Goal: Use online tool/utility: Utilize a website feature to perform a specific function

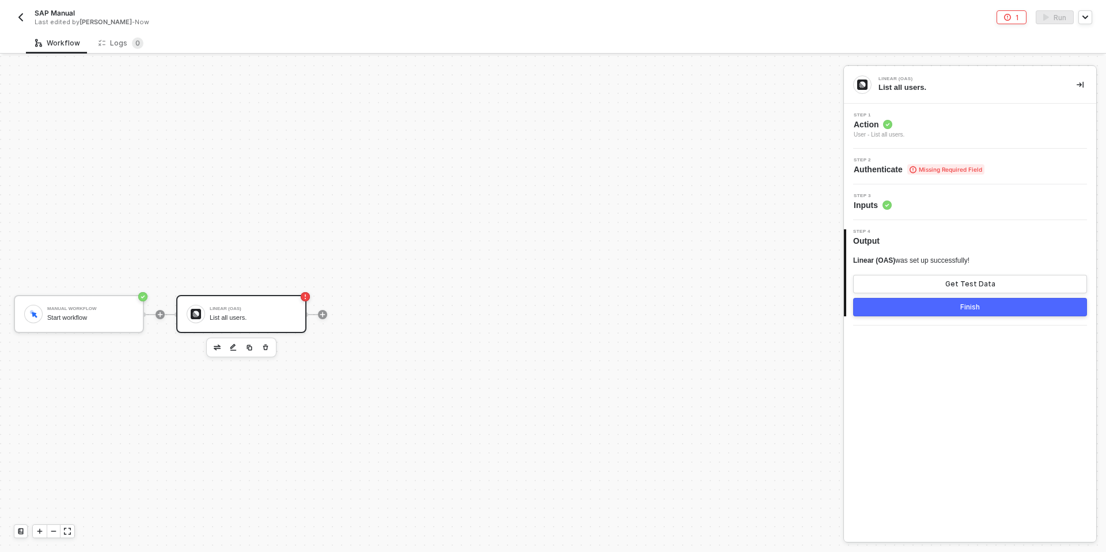
scroll to position [21, 0]
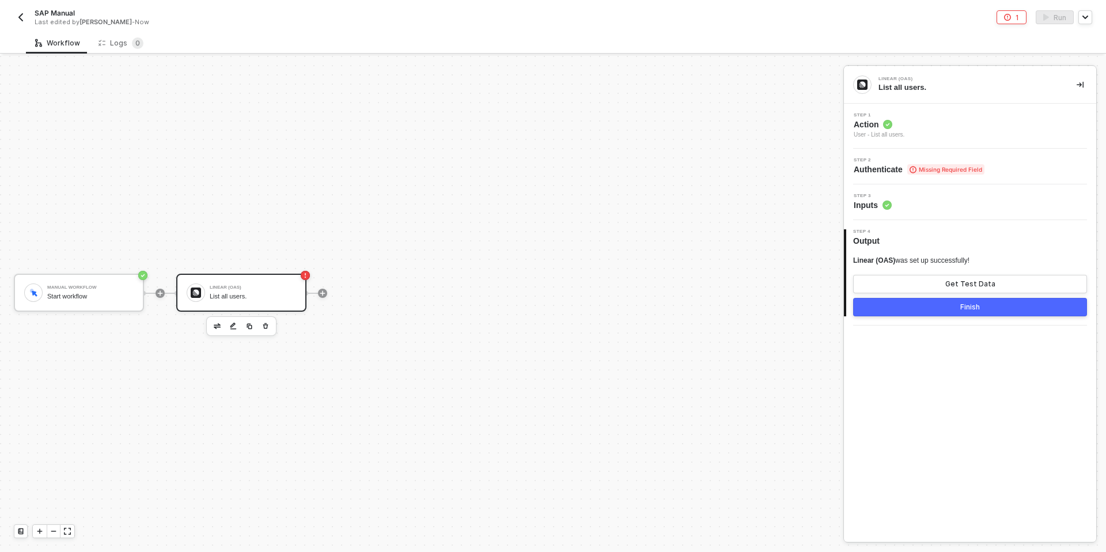
click at [857, 170] on span "Authenticate Missing Required Field" at bounding box center [918, 170] width 131 height 12
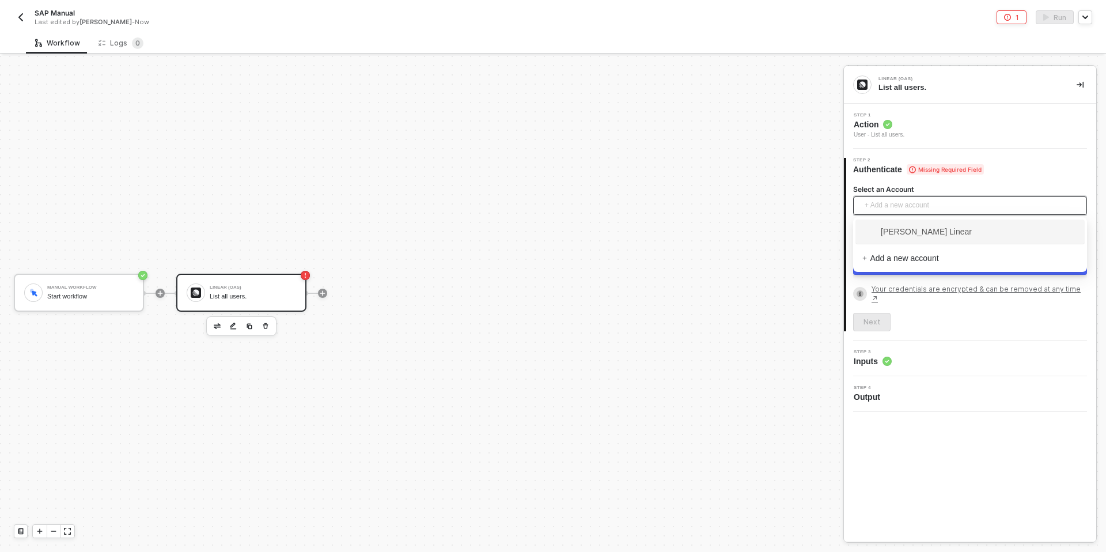
click at [883, 201] on span "+ Add a new account" at bounding box center [971, 205] width 215 height 18
click at [815, 218] on div "Manual Workflow Start workflow Linear (OAS) List all users." at bounding box center [418, 293] width 837 height 517
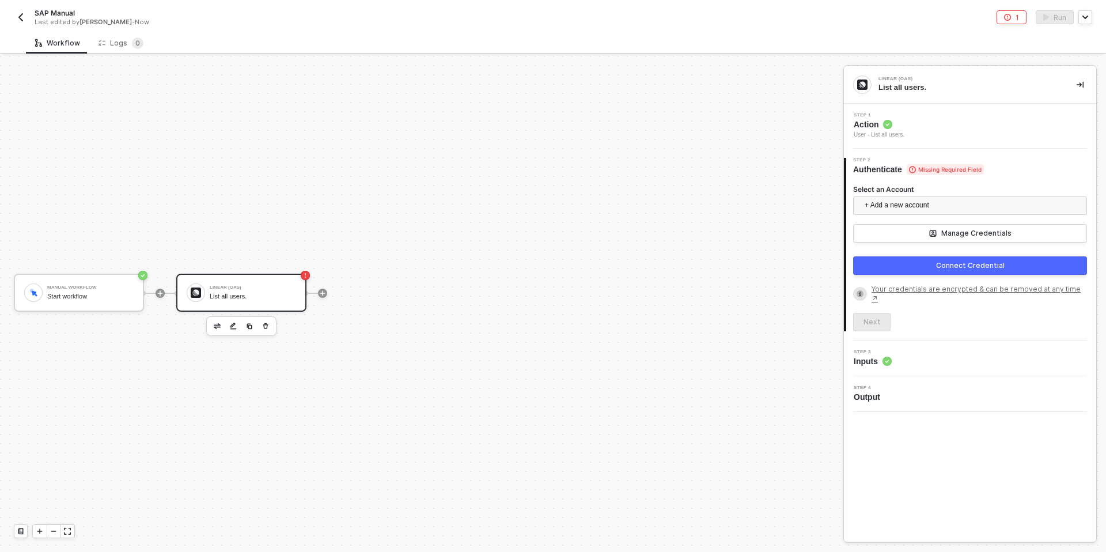
click at [909, 219] on div "Select an Account + Add a new account Manage Credentials" at bounding box center [970, 213] width 234 height 58
click at [910, 231] on button "Manage Credentials" at bounding box center [970, 233] width 234 height 18
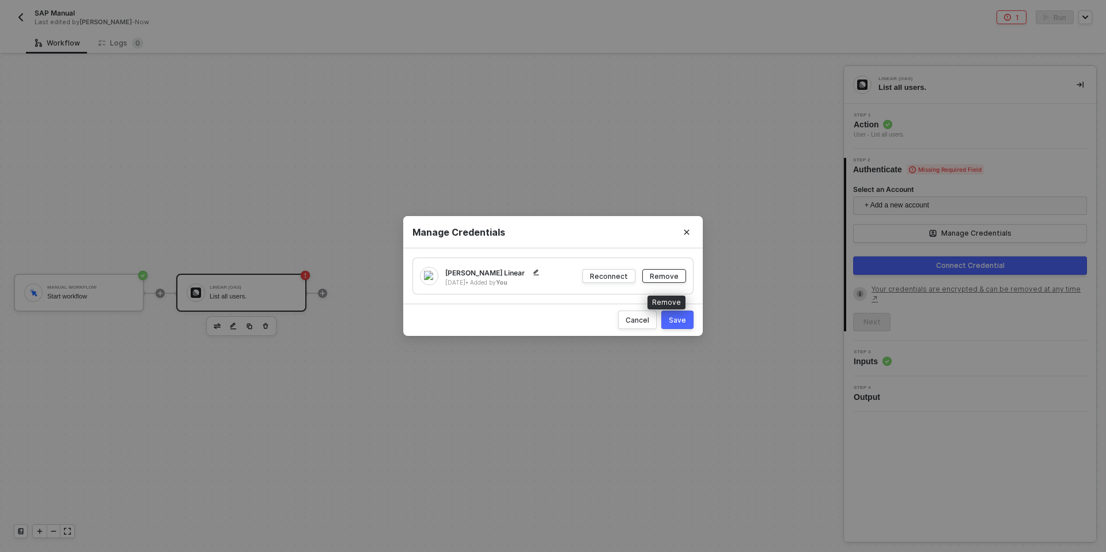
click at [665, 272] on div "Remove" at bounding box center [664, 276] width 29 height 10
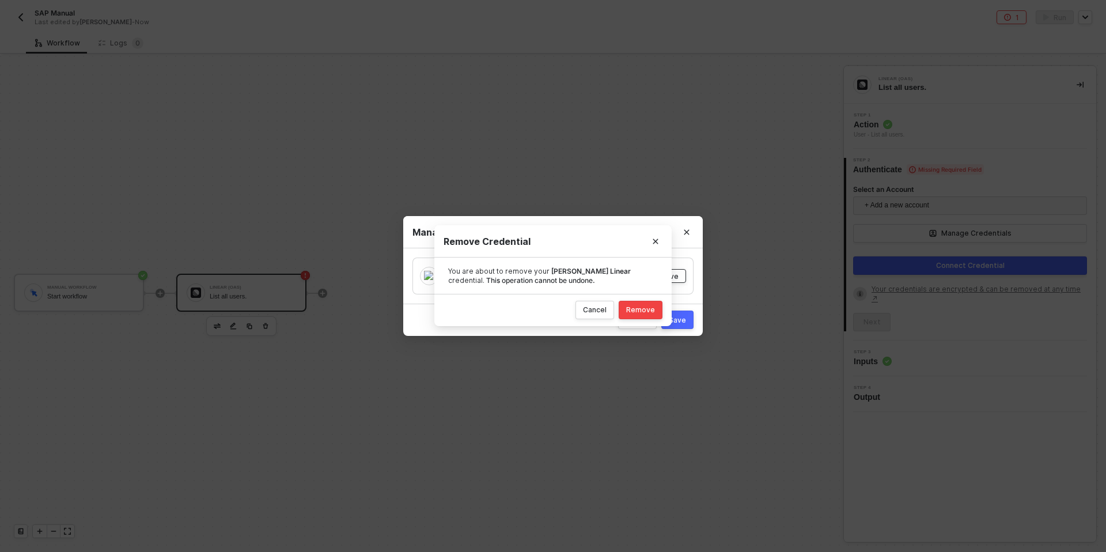
click at [660, 275] on body "Alloy SAP Manual Last edited by [PERSON_NAME] - Now 1 Run Workflow Logs 0 Manua…" at bounding box center [553, 276] width 1106 height 552
click at [643, 307] on div "Remove" at bounding box center [640, 310] width 29 height 9
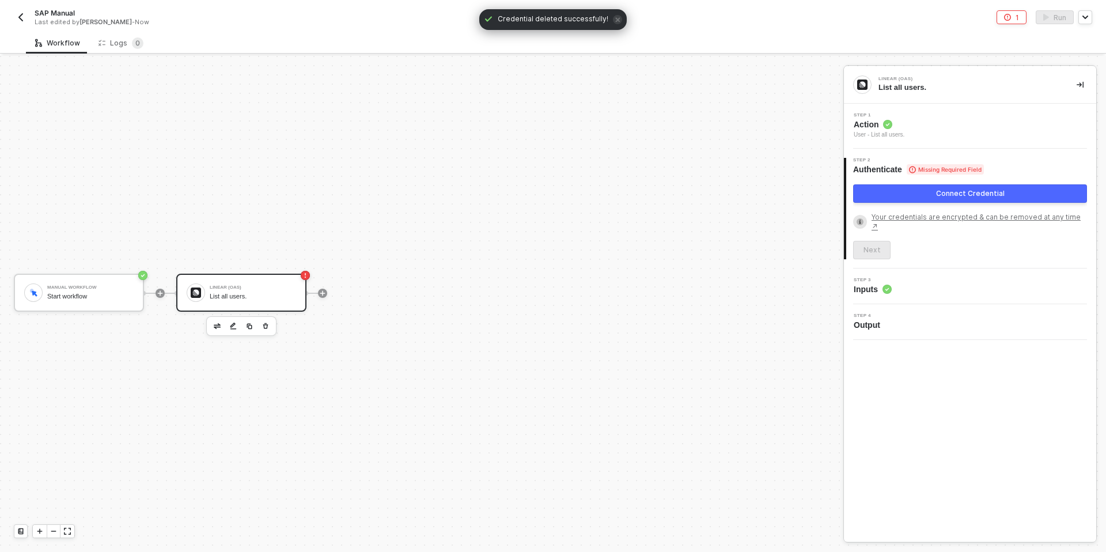
click at [867, 189] on button "Connect Credential" at bounding box center [970, 193] width 234 height 18
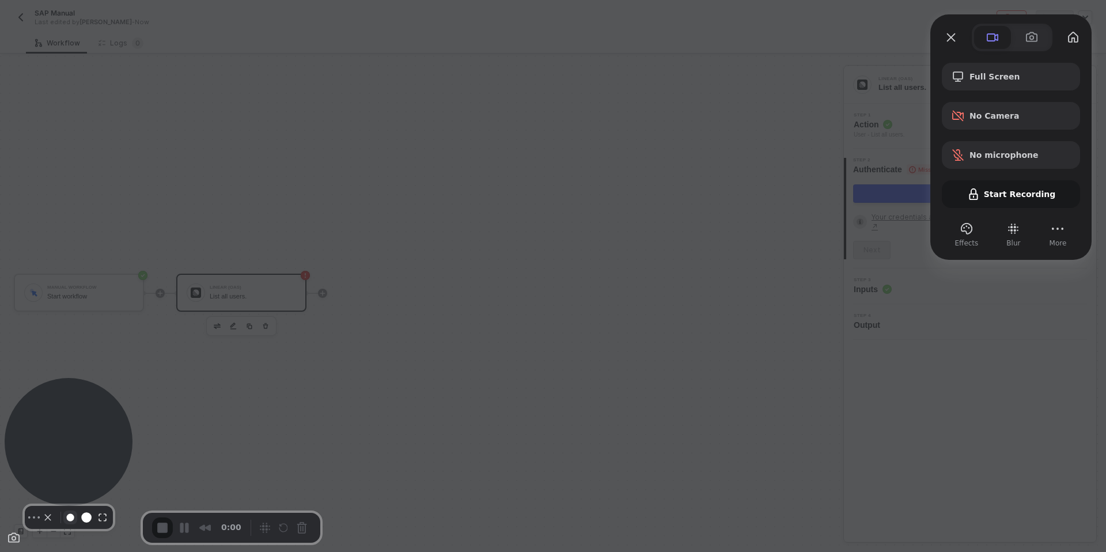
click at [41, 524] on button "Camera off" at bounding box center [48, 517] width 14 height 14
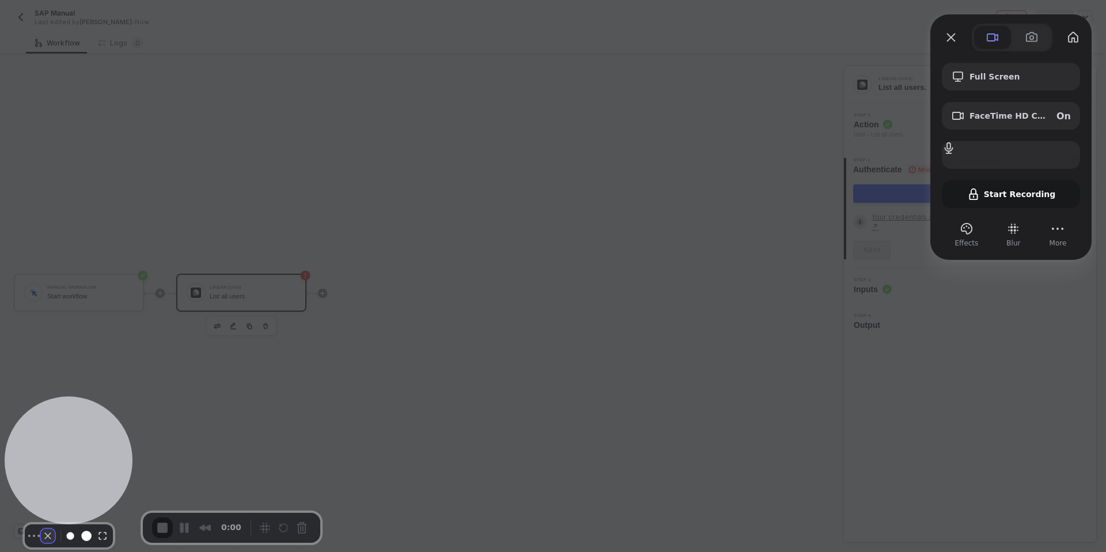
click at [44, 529] on button "Camera off" at bounding box center [48, 536] width 14 height 14
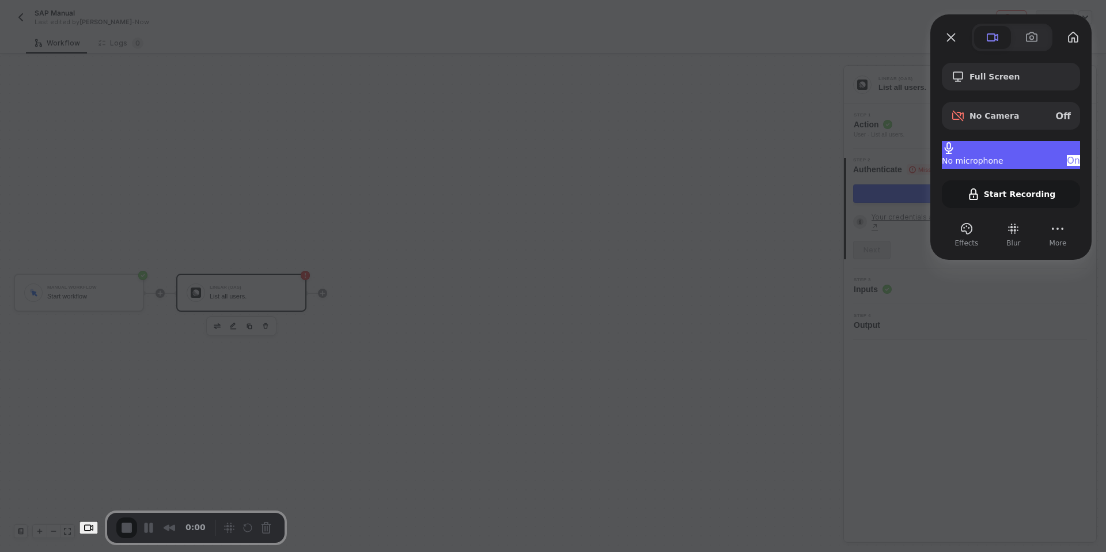
click at [976, 156] on span "No microphone" at bounding box center [973, 160] width 62 height 9
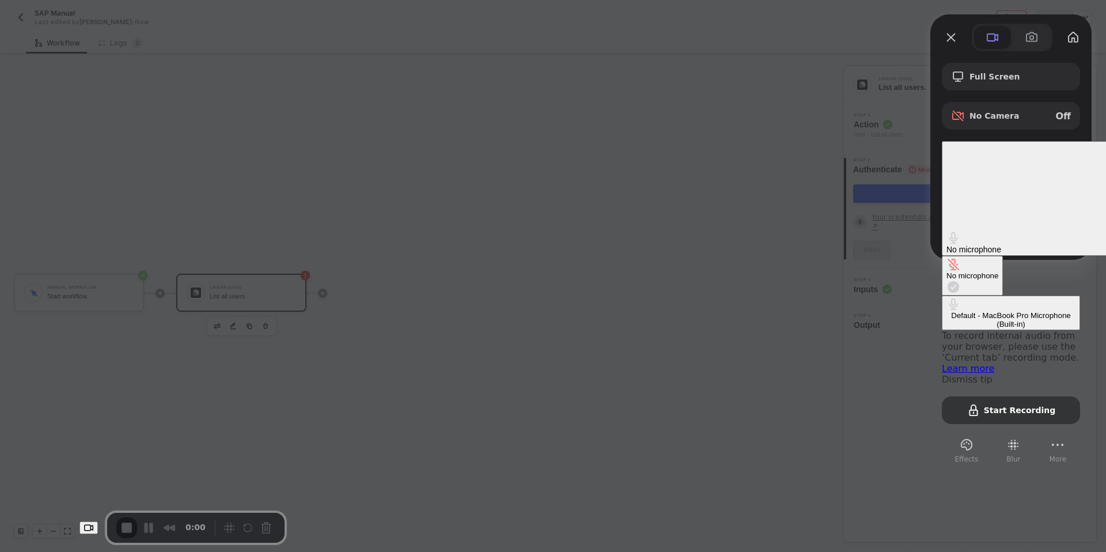
click at [827, 134] on div at bounding box center [553, 276] width 1106 height 552
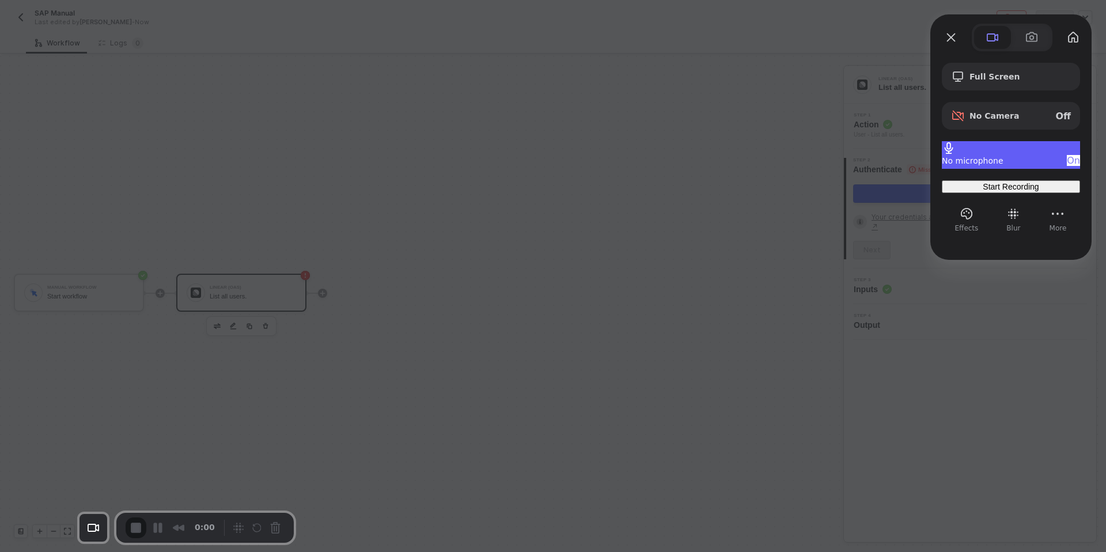
click at [974, 162] on div "No microphone On" at bounding box center [1011, 160] width 138 height 11
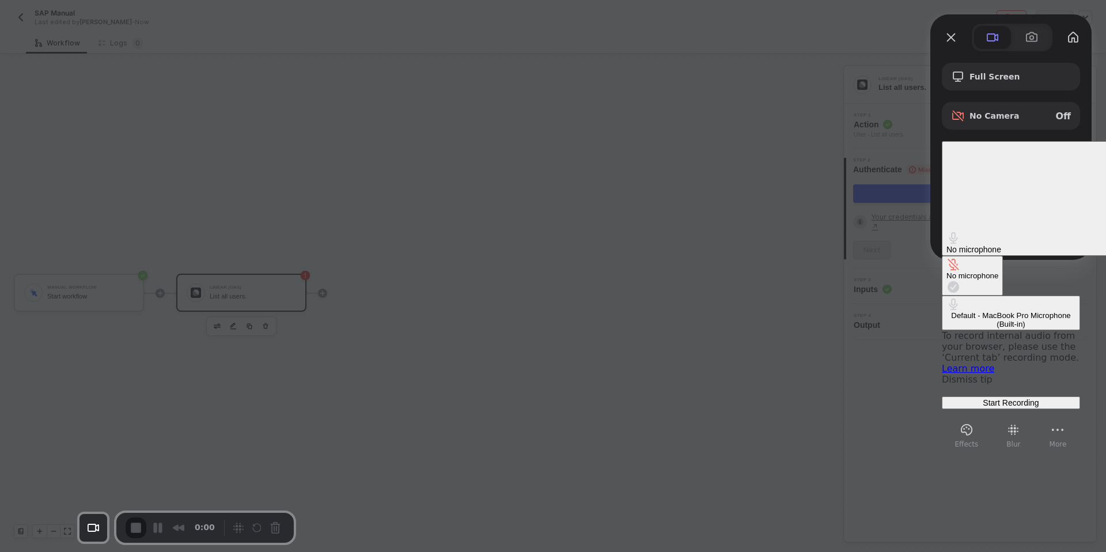
click at [946, 271] on div "No microphone" at bounding box center [972, 275] width 52 height 9
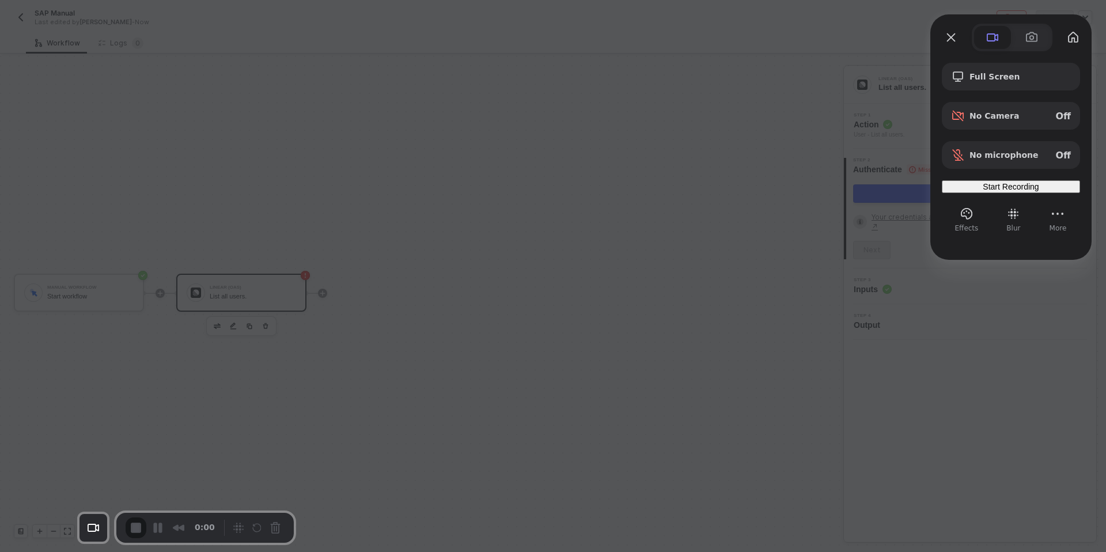
click at [995, 187] on div "Start Recording" at bounding box center [1010, 186] width 129 height 9
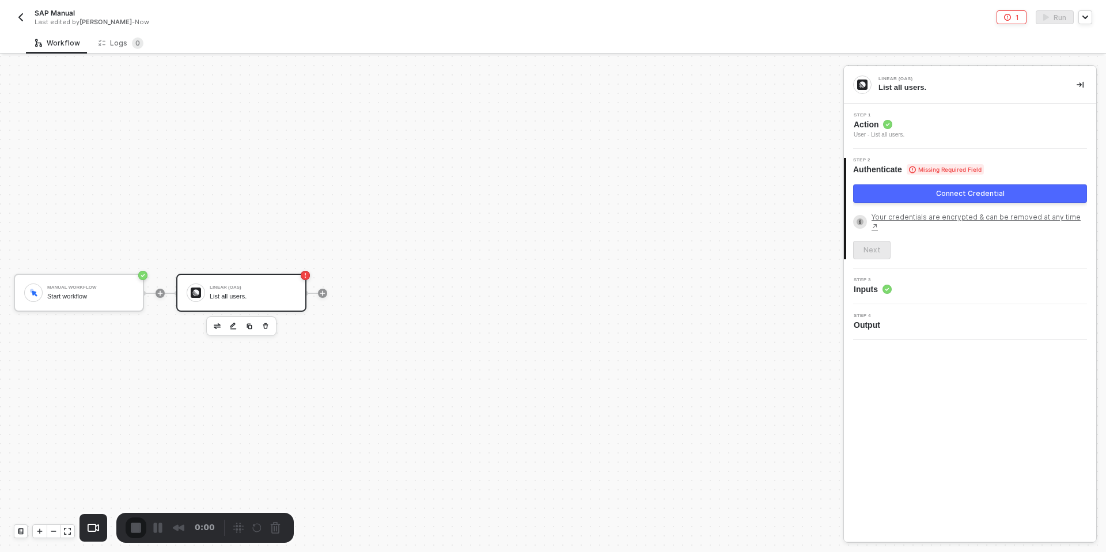
click at [558, 551] on div "3" at bounding box center [553, 557] width 1106 height 11
click at [573, 207] on div "Manual Workflow Start workflow Linear (OAS) List all users." at bounding box center [418, 293] width 837 height 517
click at [906, 186] on button "Connect Credential" at bounding box center [970, 193] width 234 height 18
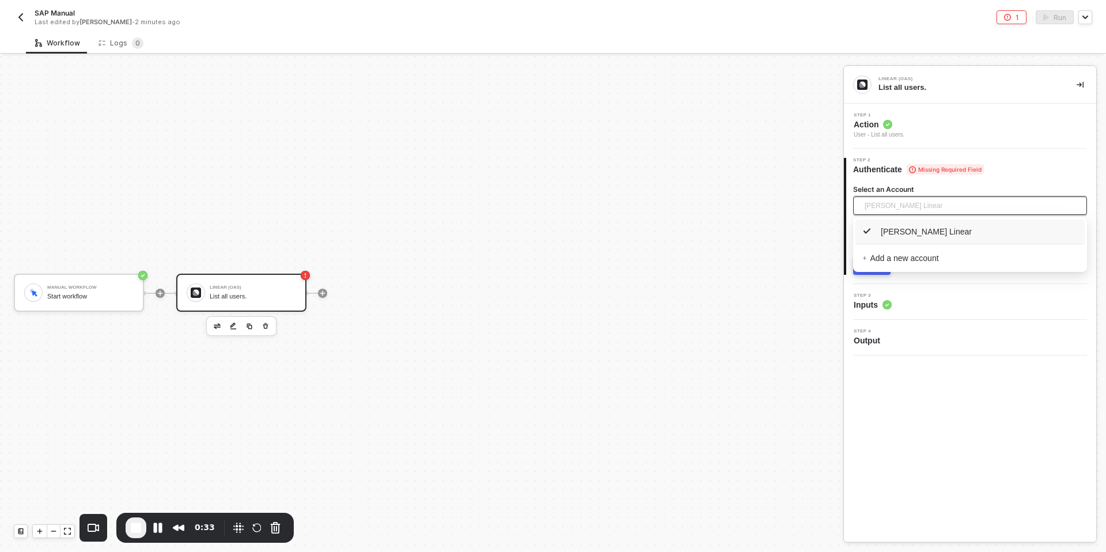
click at [881, 206] on span "[PERSON_NAME] Linear" at bounding box center [903, 205] width 78 height 17
click at [755, 250] on div "Manual Workflow Start workflow Linear (OAS) List all users." at bounding box center [418, 293] width 837 height 517
click at [870, 273] on button "Next" at bounding box center [871, 265] width 37 height 18
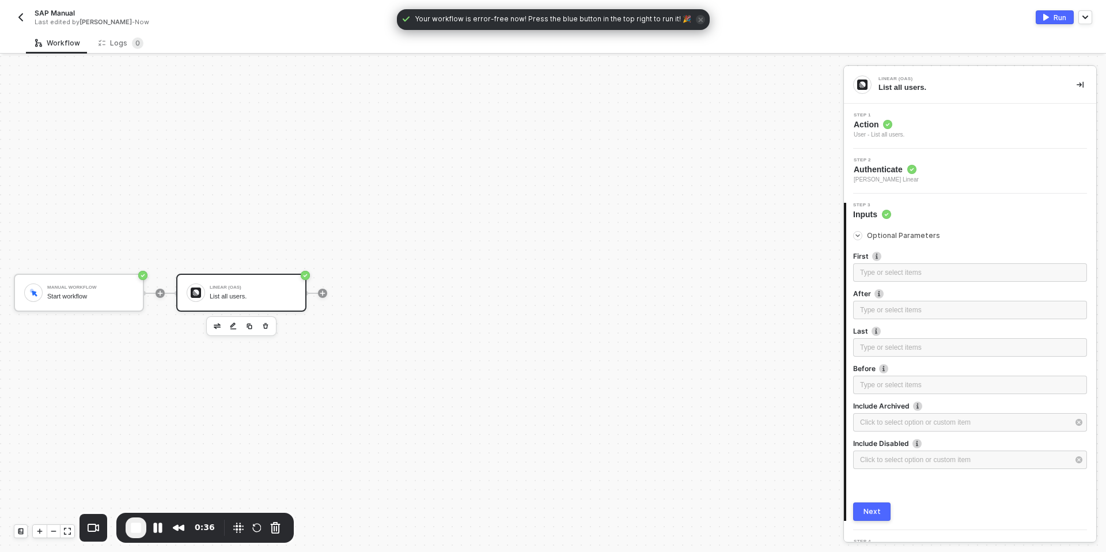
click at [853, 225] on div "Optional Parameters First Type or select items ﻿ After Type or select items ﻿ L…" at bounding box center [970, 370] width 234 height 301
click at [853, 231] on div at bounding box center [860, 235] width 14 height 13
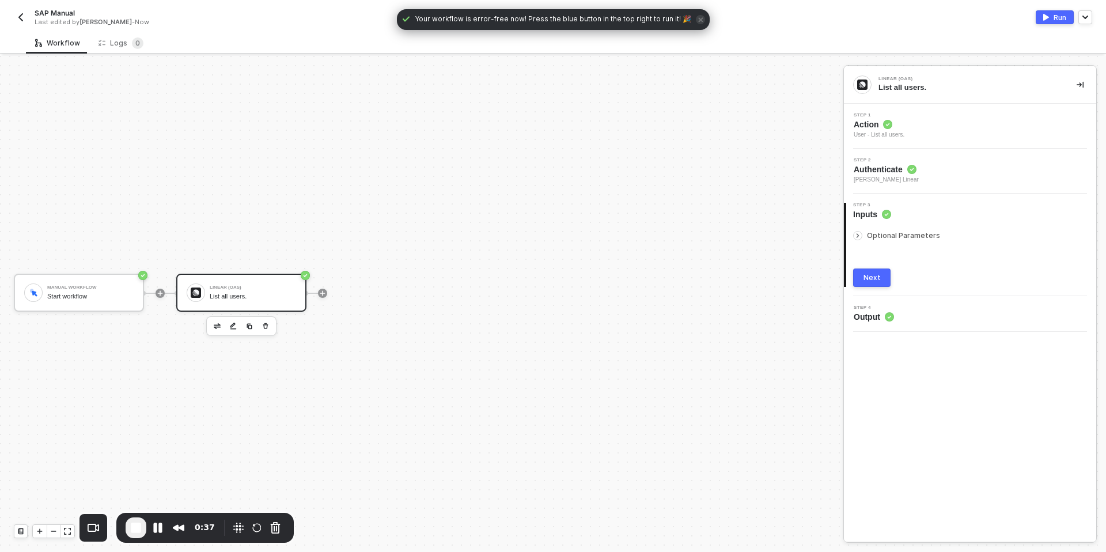
click at [866, 281] on div "Next" at bounding box center [871, 277] width 17 height 9
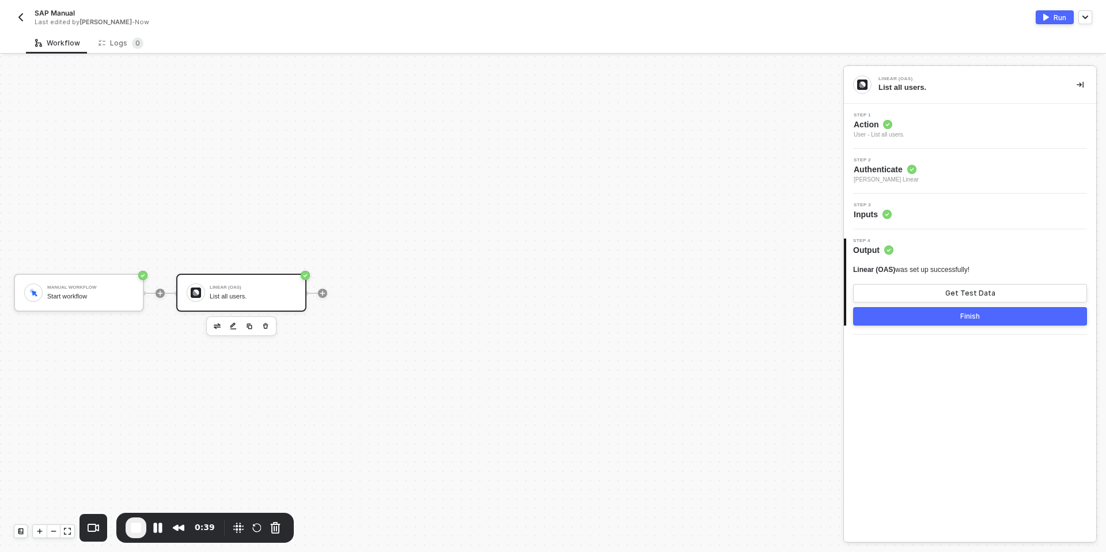
click at [1058, 16] on div "Run" at bounding box center [1059, 18] width 13 height 10
click at [947, 292] on div "Get Test Data" at bounding box center [970, 292] width 50 height 9
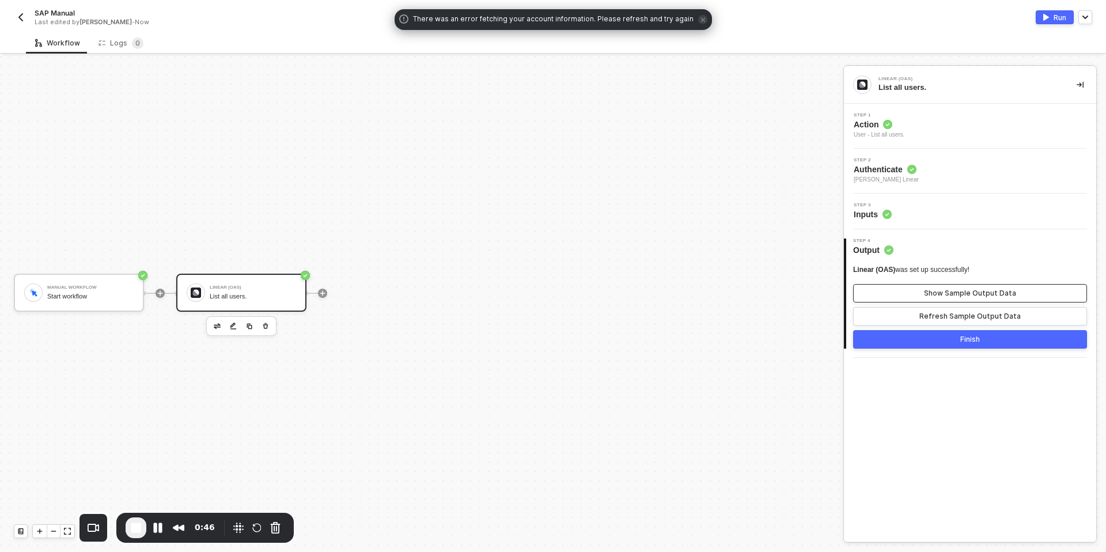
click at [921, 297] on button "Show Sample Output Data" at bounding box center [970, 293] width 234 height 18
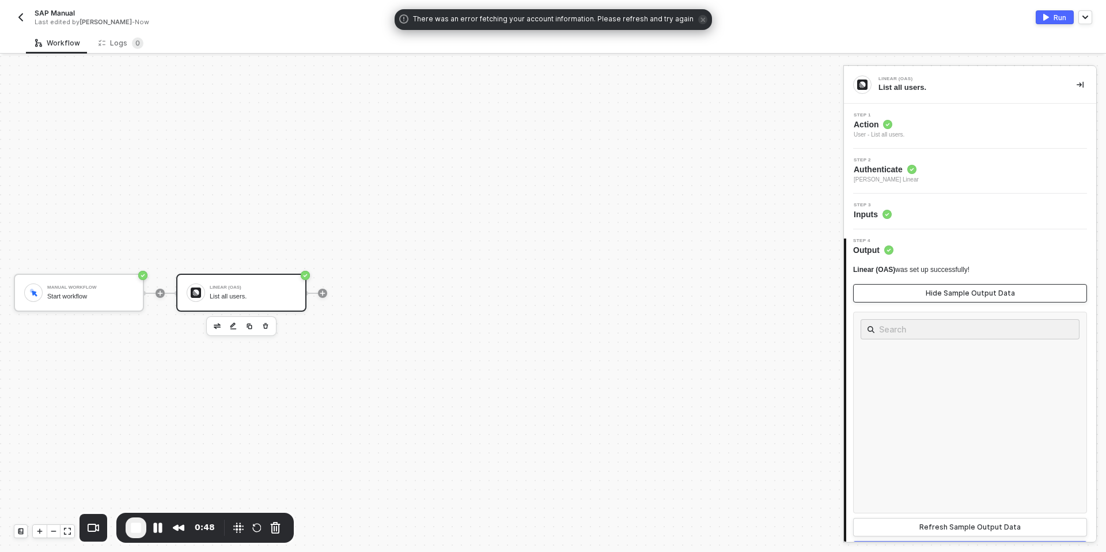
click at [900, 294] on button "Hide Sample Output Data" at bounding box center [970, 293] width 234 height 18
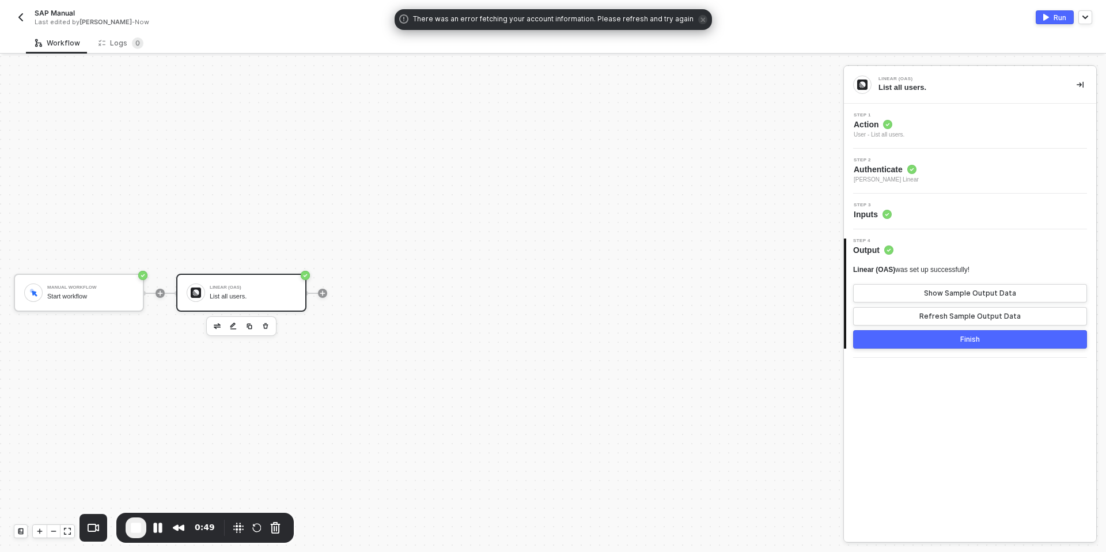
click at [1045, 17] on img "button" at bounding box center [1046, 17] width 6 height 7
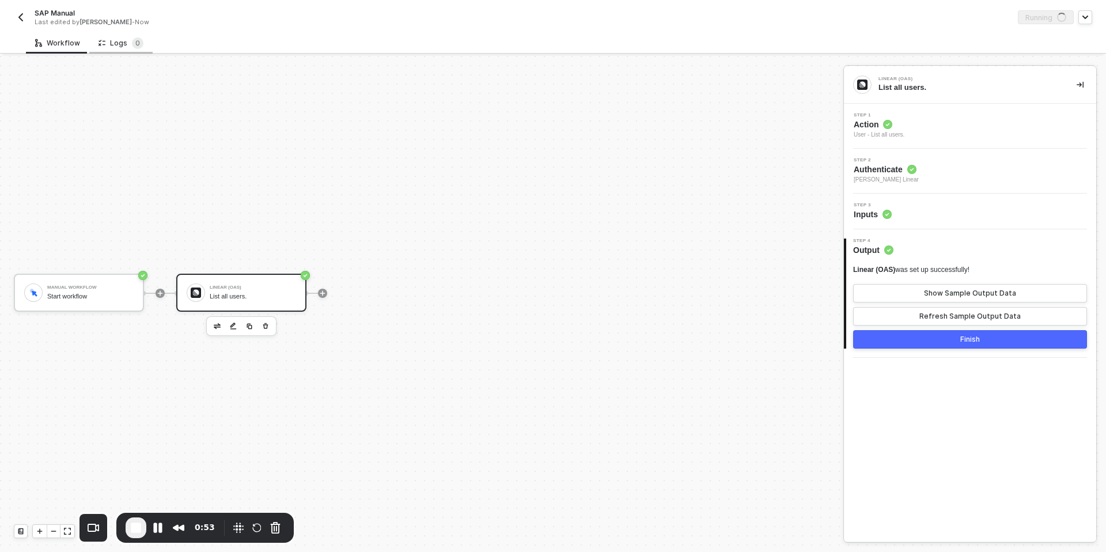
click at [118, 37] on div "Logs 0" at bounding box center [120, 43] width 45 height 12
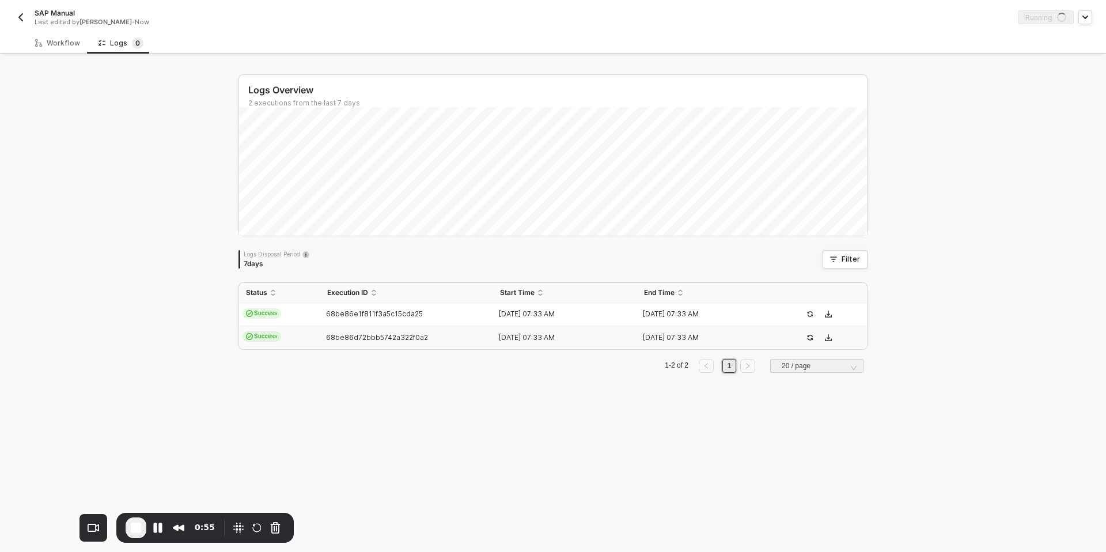
click at [280, 337] on td "Success" at bounding box center [279, 337] width 81 height 23
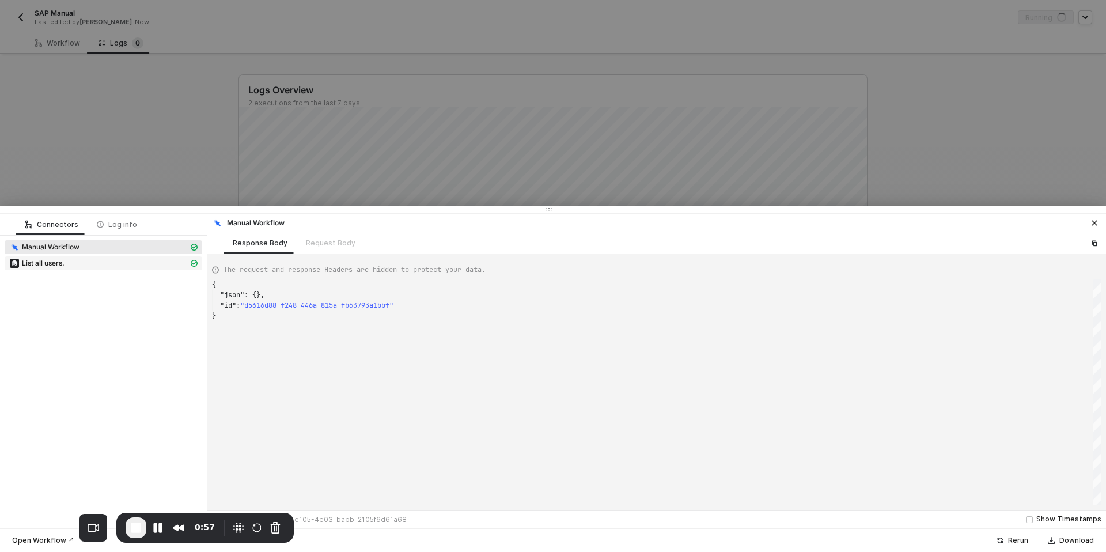
click at [98, 267] on div "List all users." at bounding box center [98, 263] width 179 height 10
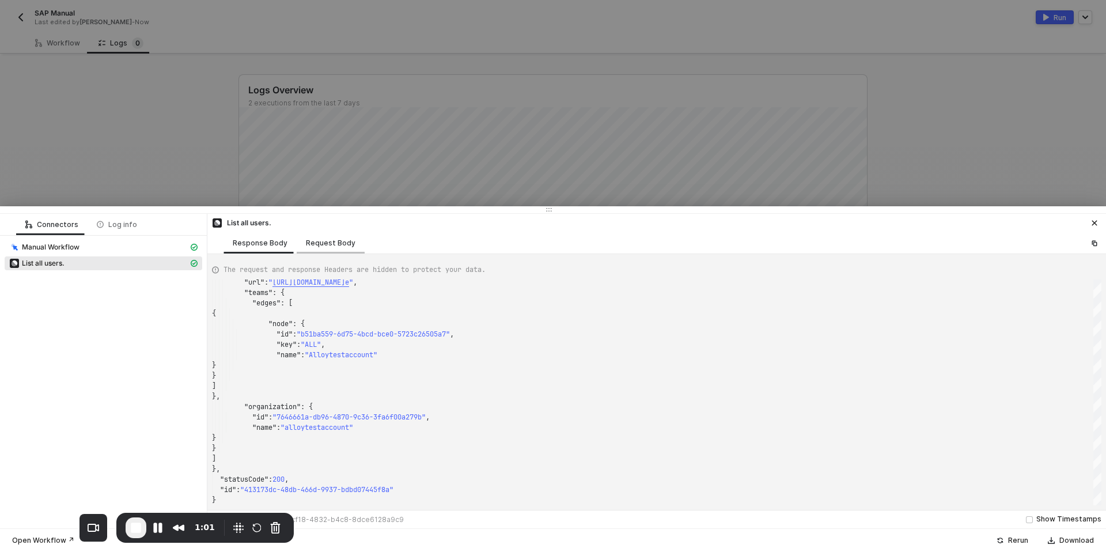
click at [319, 242] on div "Request Body" at bounding box center [331, 242] width 50 height 9
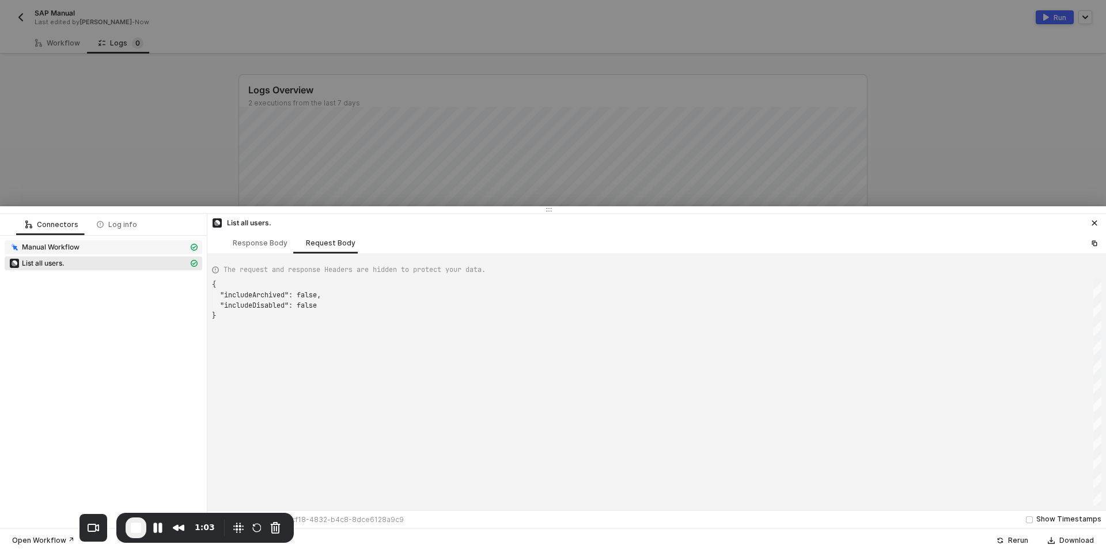
click at [77, 246] on span "Manual Workflow" at bounding box center [51, 246] width 58 height 9
type textarea "{ "json": {}, "id": "d5616d88-f248-446a-815a-fb63793a1bbf" }"
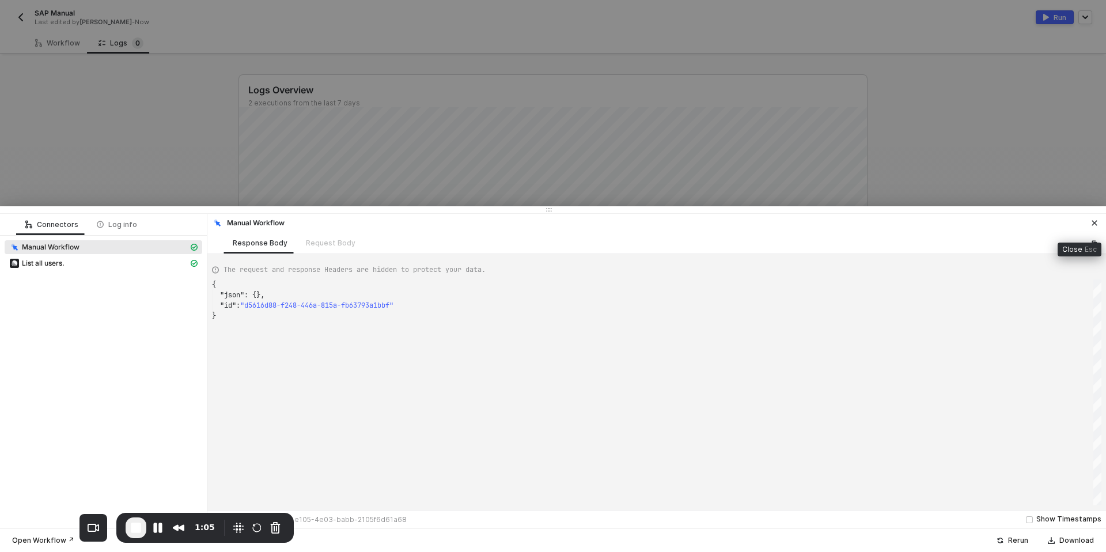
click at [1089, 225] on button "button" at bounding box center [1094, 223] width 14 height 14
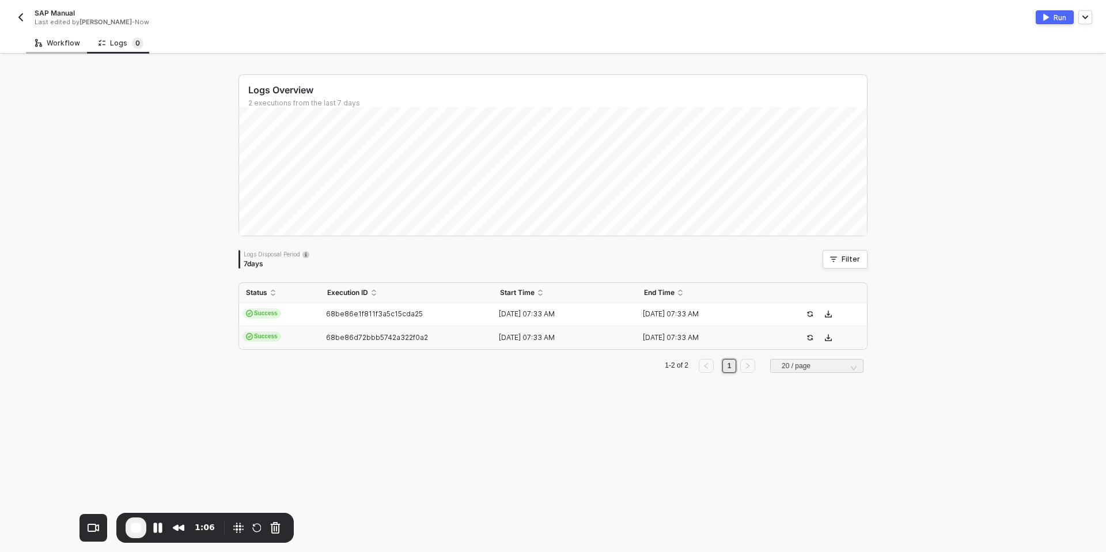
click at [66, 48] on div "Workflow" at bounding box center [57, 42] width 63 height 21
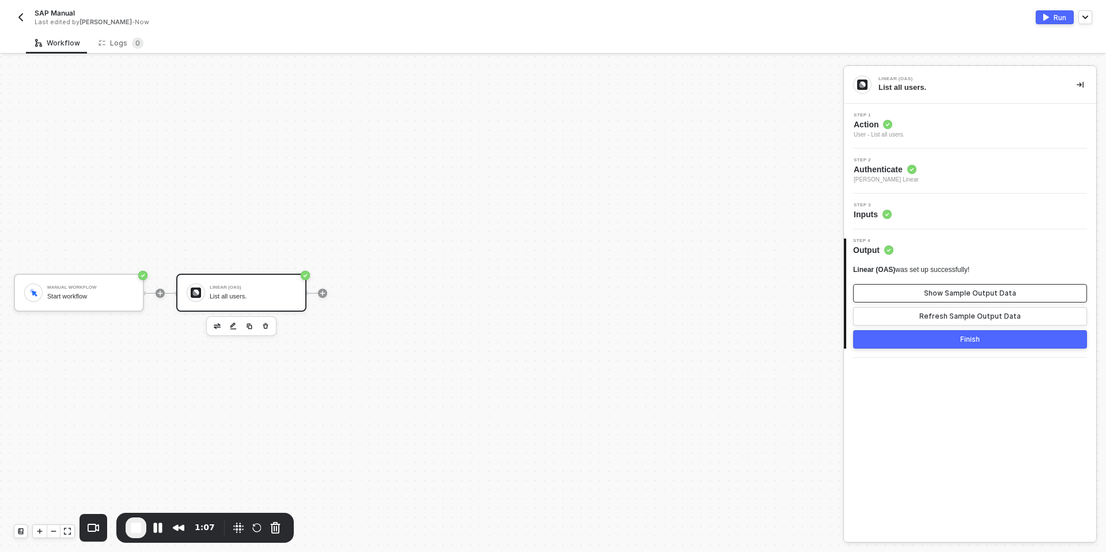
click at [917, 291] on button "Show Sample Output Data" at bounding box center [970, 293] width 234 height 18
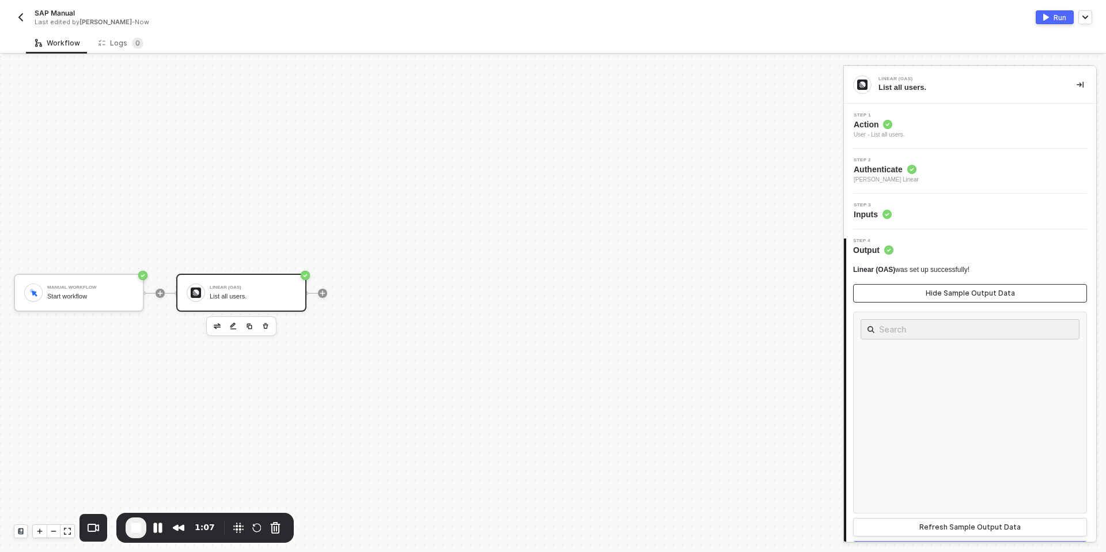
click at [912, 291] on button "Hide Sample Output Data" at bounding box center [970, 293] width 234 height 18
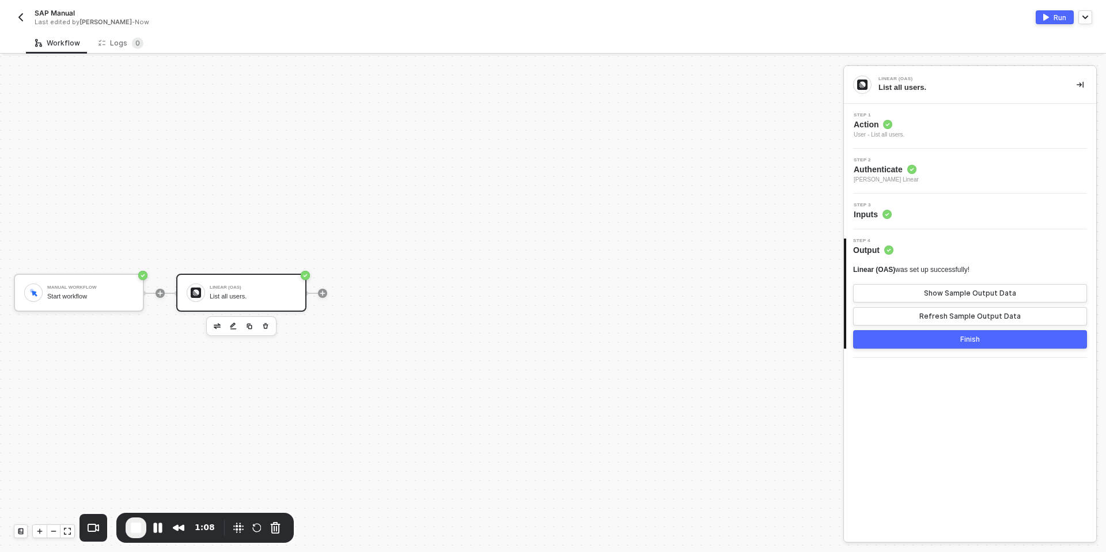
click at [129, 530] on span "End Recording" at bounding box center [136, 528] width 14 height 14
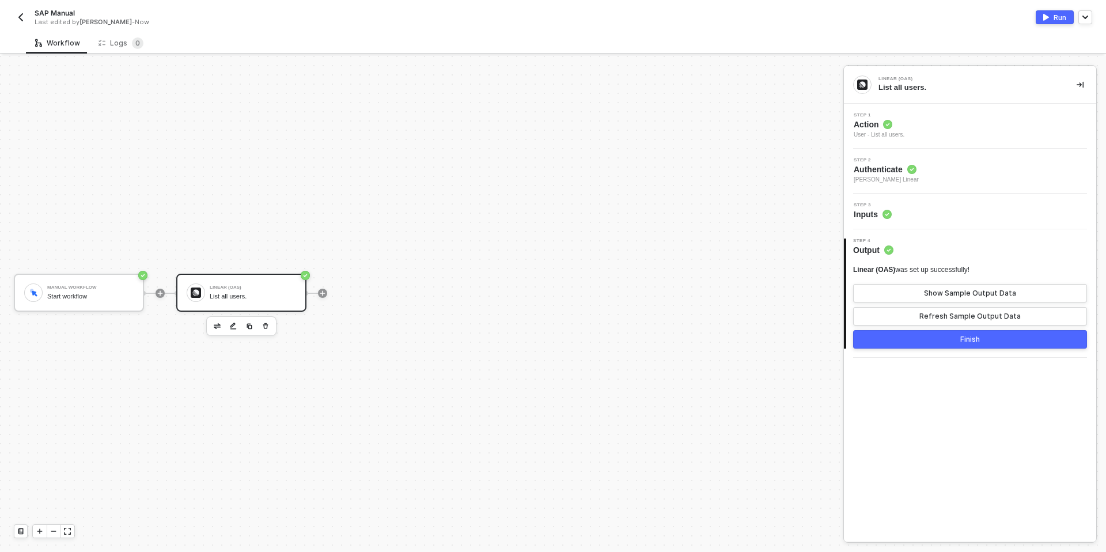
scroll to position [21, 0]
click at [901, 285] on button "Show Sample Output Data" at bounding box center [970, 293] width 234 height 18
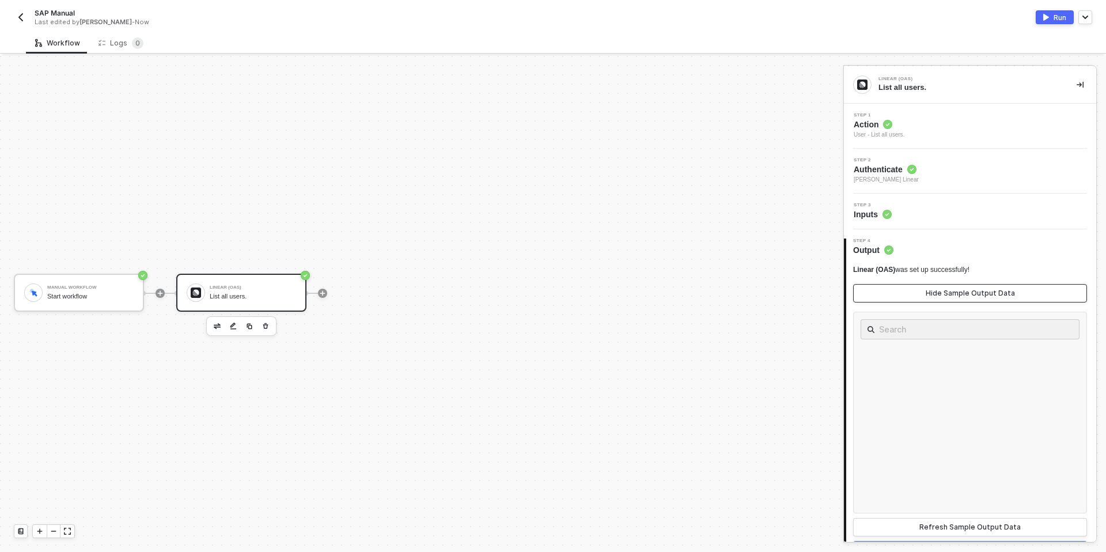
click at [924, 298] on button "Hide Sample Output Data" at bounding box center [970, 293] width 234 height 18
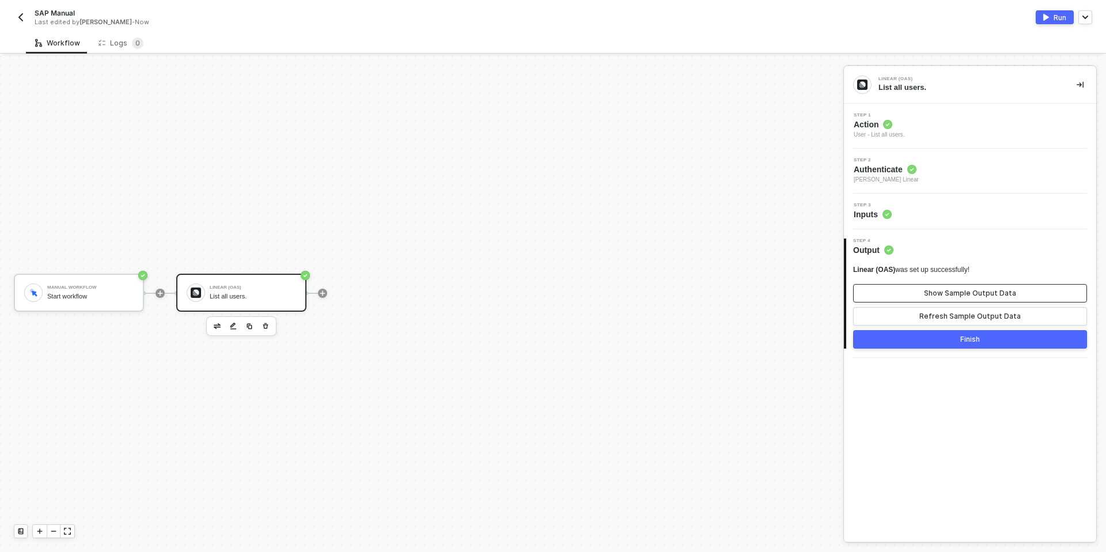
click at [924, 298] on button "Show Sample Output Data" at bounding box center [970, 293] width 234 height 18
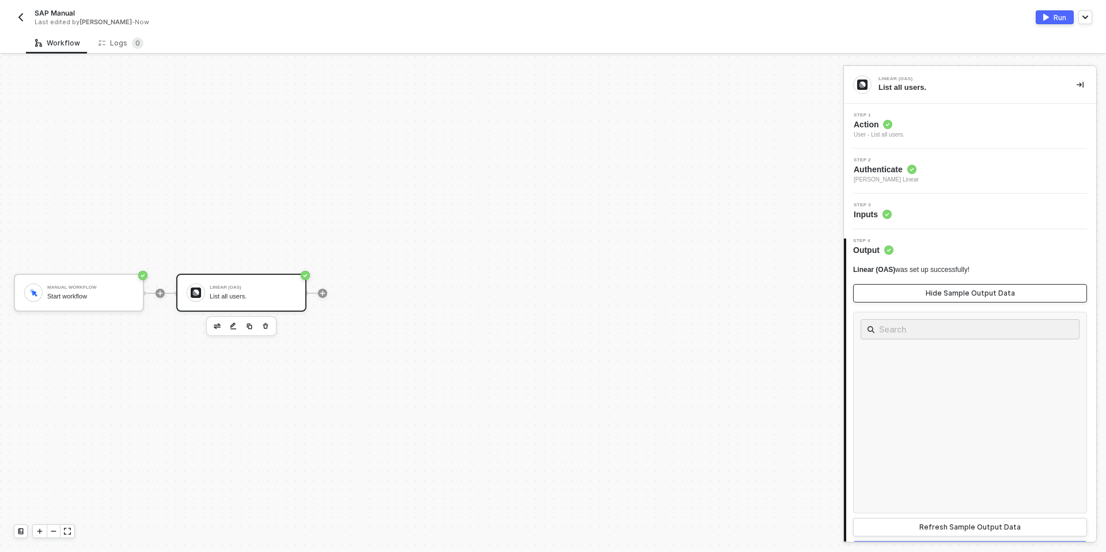
click at [924, 298] on button "Hide Sample Output Data" at bounding box center [970, 293] width 234 height 18
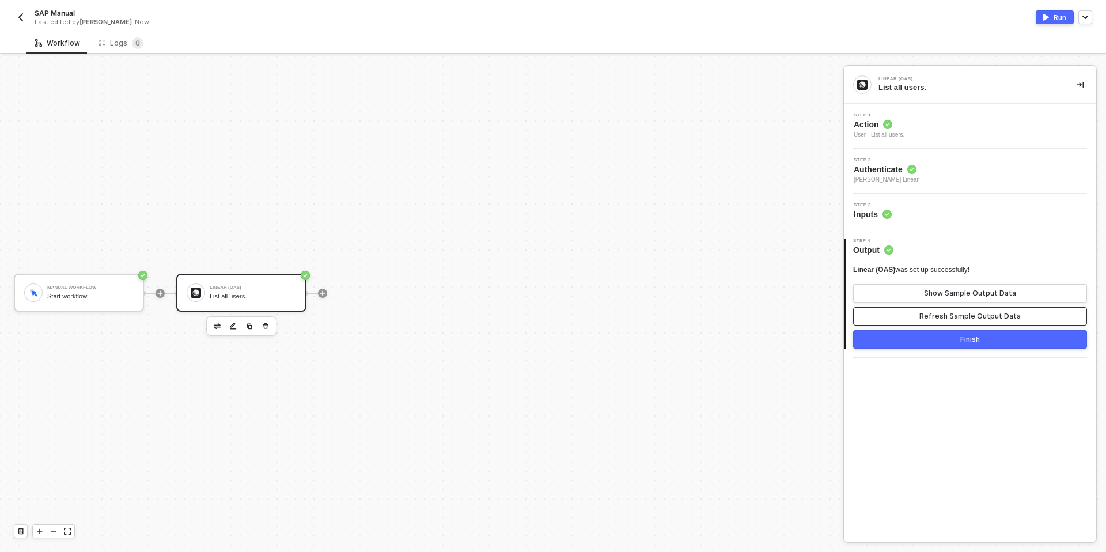
click at [925, 324] on button "Refresh Sample Output Data" at bounding box center [970, 316] width 234 height 18
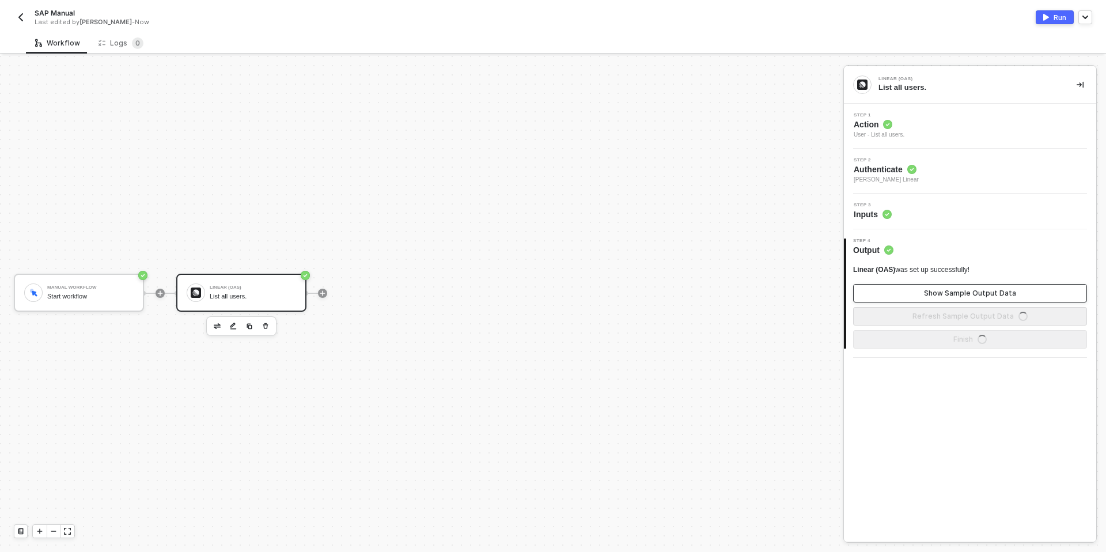
click at [921, 295] on button "Show Sample Output Data" at bounding box center [970, 293] width 234 height 18
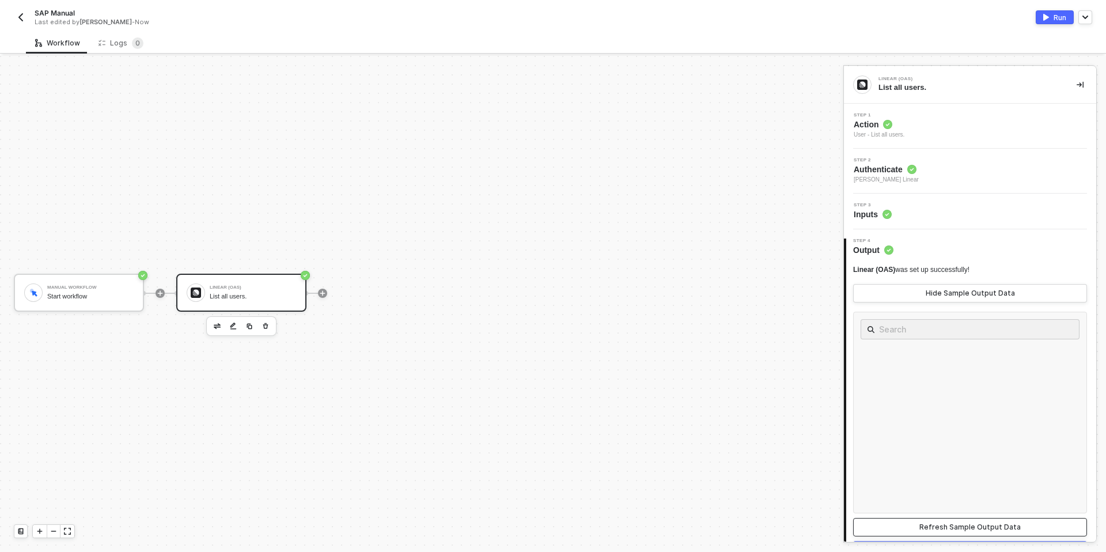
click at [936, 526] on div "Refresh Sample Output Data" at bounding box center [969, 526] width 101 height 9
